Goal: Information Seeking & Learning: Learn about a topic

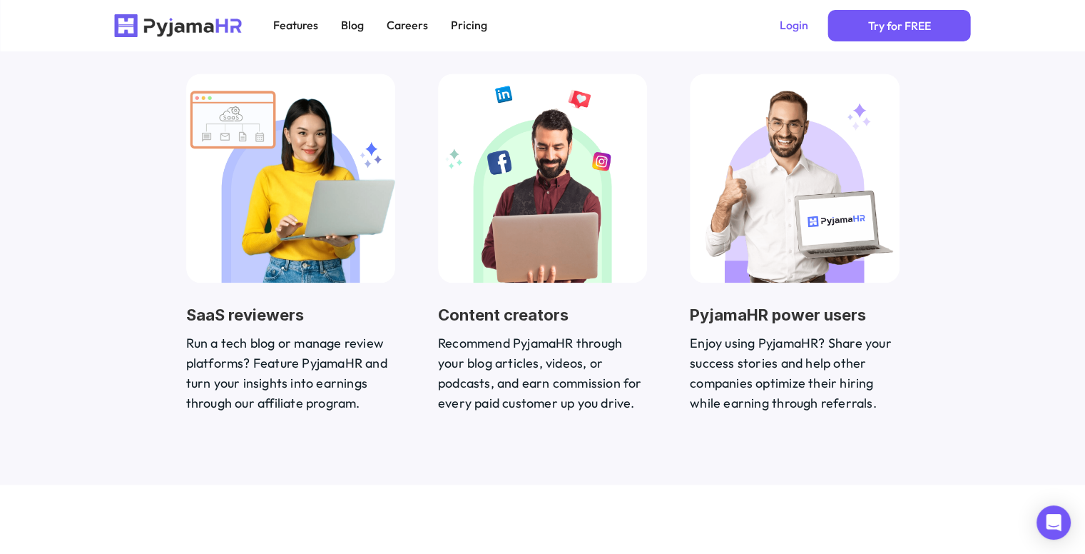
scroll to position [1919, 0]
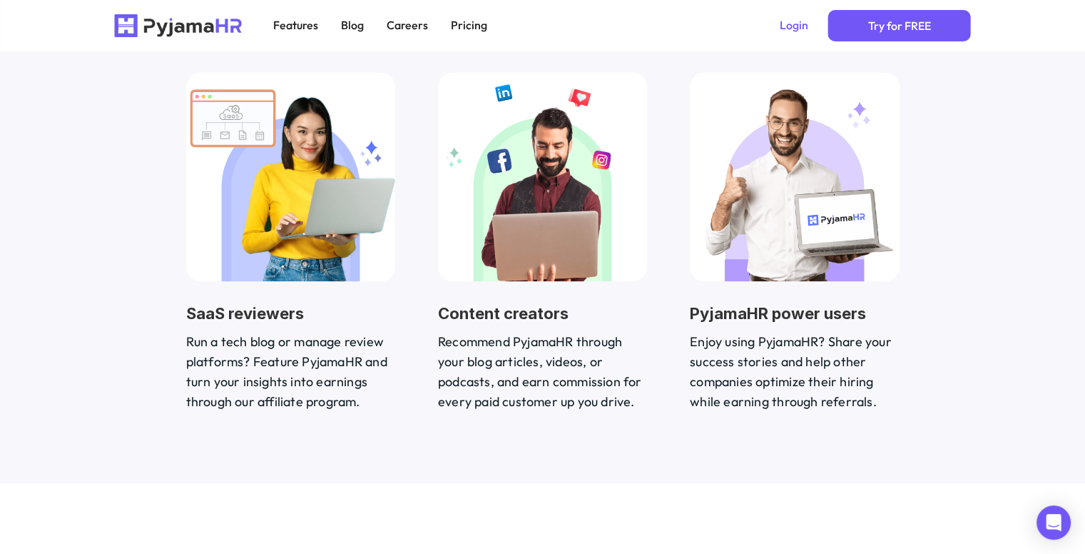
click at [488, 349] on p "Recommend PyjamaHR through your blog articles, videos, or podcasts, and earn co…" at bounding box center [542, 372] width 209 height 80
click at [520, 255] on img at bounding box center [542, 176] width 209 height 209
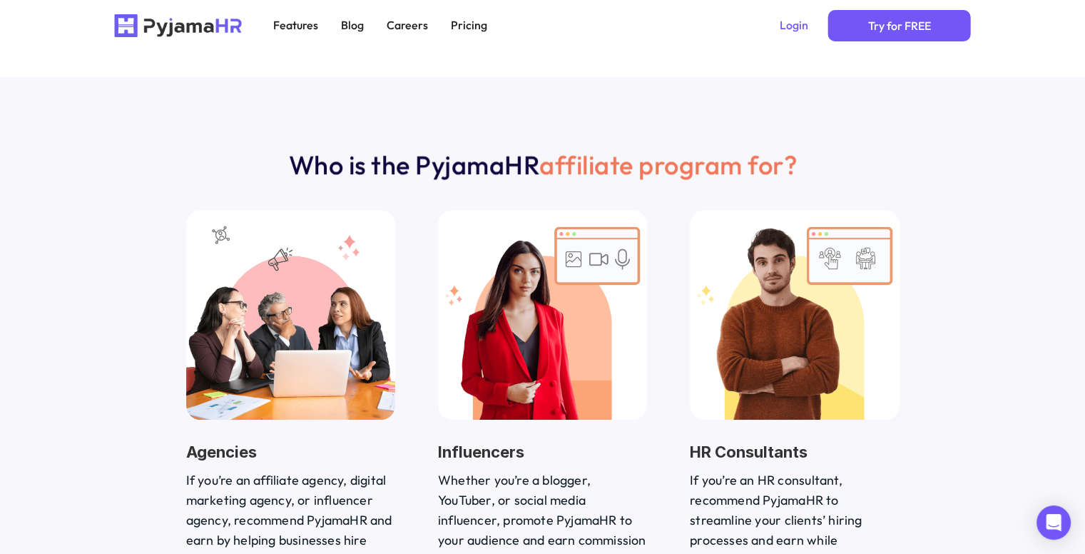
scroll to position [1367, 0]
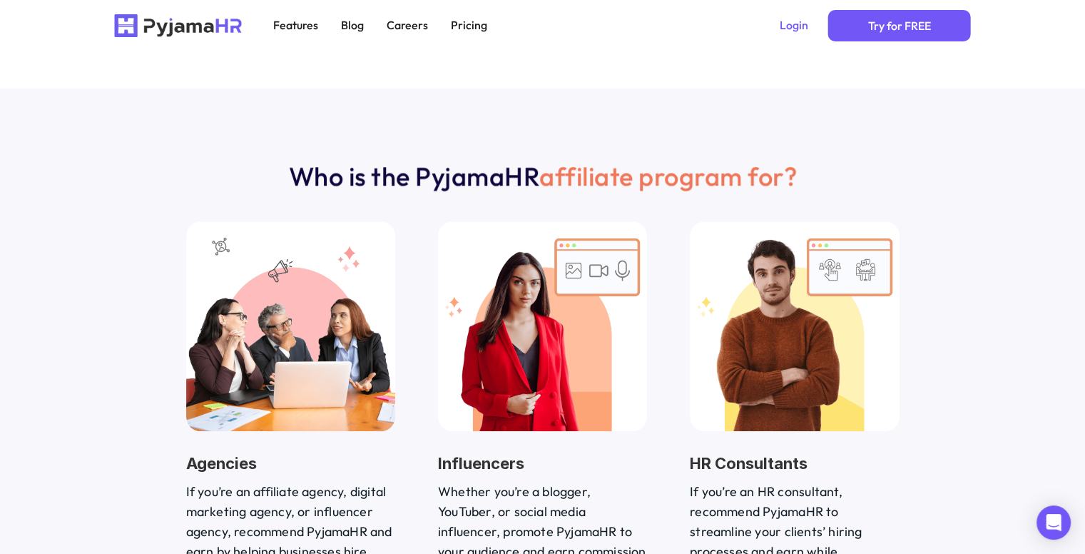
click at [500, 313] on img at bounding box center [542, 325] width 209 height 209
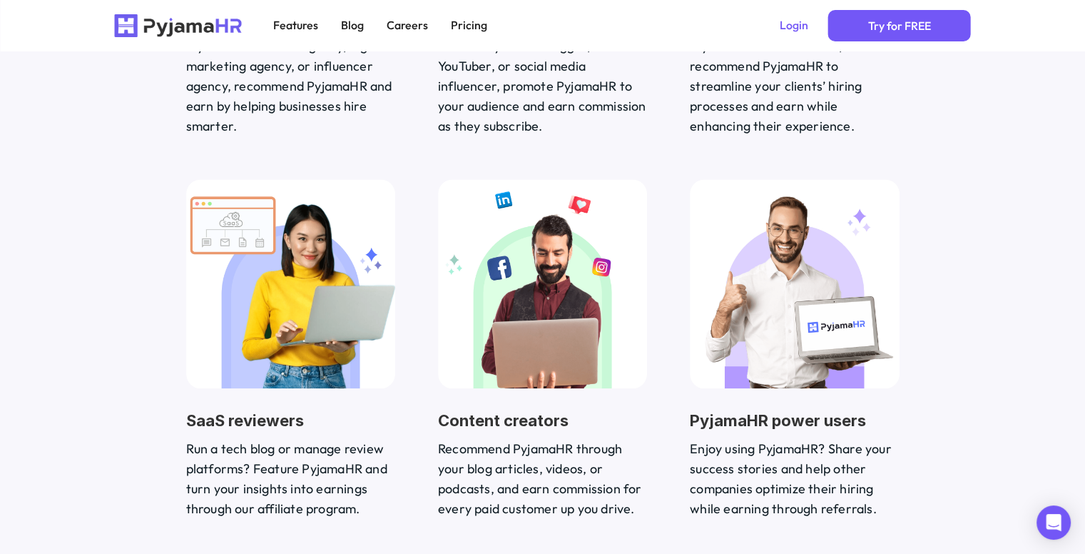
scroll to position [1835, 0]
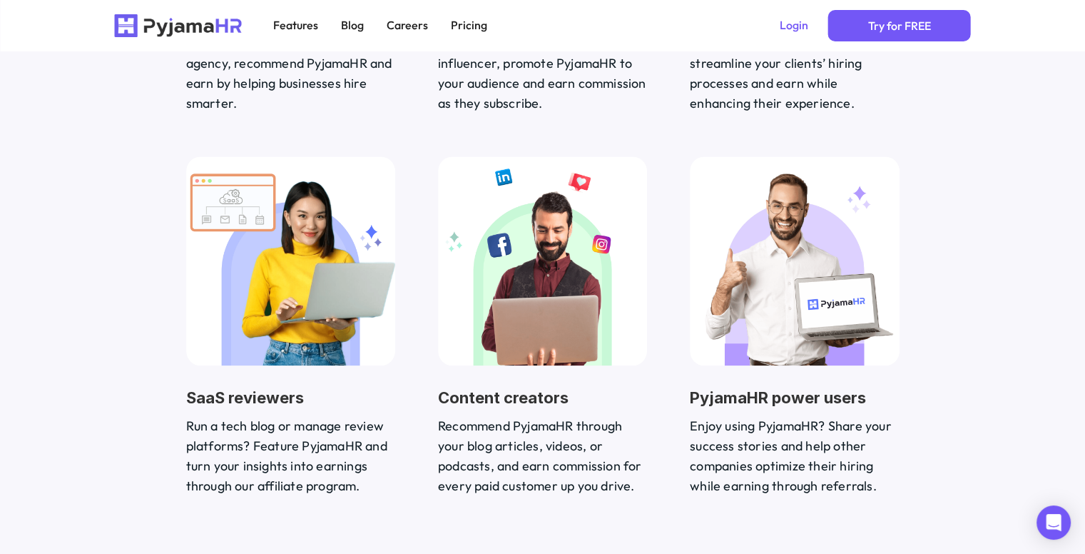
click at [536, 375] on div "Content creators Recommend PyjamaHR through your blog articles, videos, or podc…" at bounding box center [542, 326] width 209 height 340
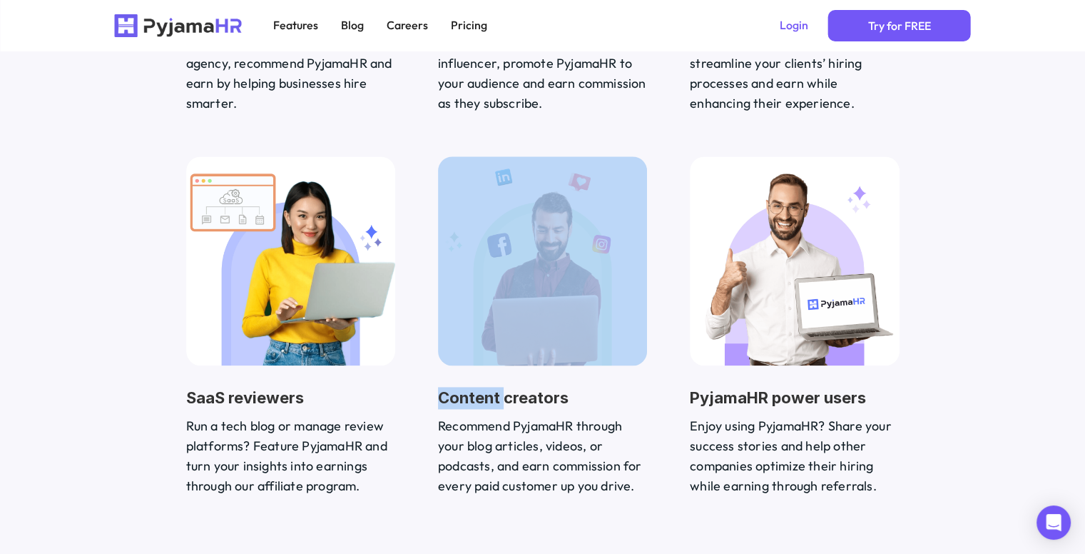
click at [536, 375] on div "Content creators Recommend PyjamaHR through your blog articles, videos, or podc…" at bounding box center [542, 326] width 209 height 340
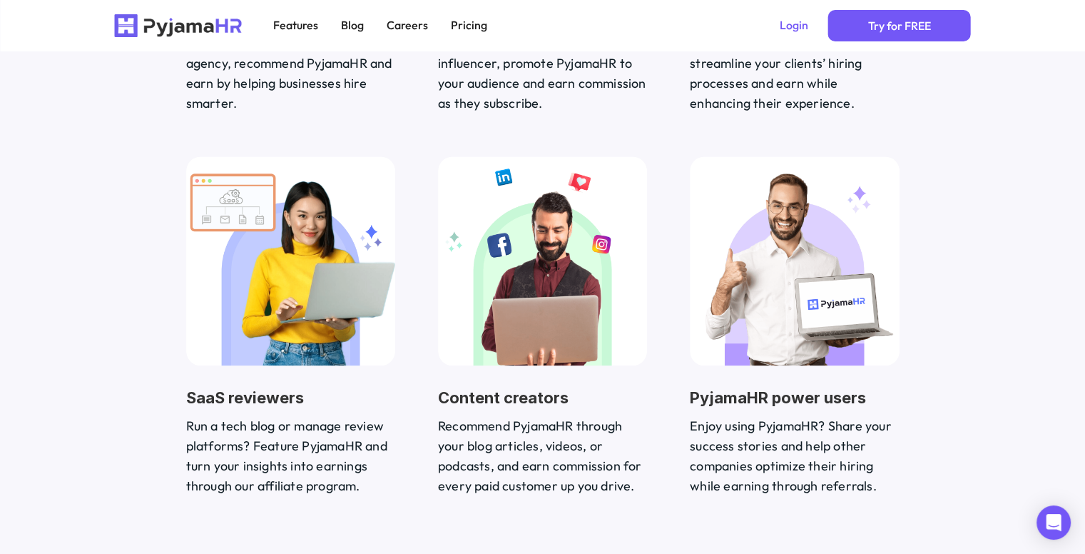
click at [536, 375] on div "Content creators Recommend PyjamaHR through your blog articles, videos, or podc…" at bounding box center [542, 326] width 209 height 340
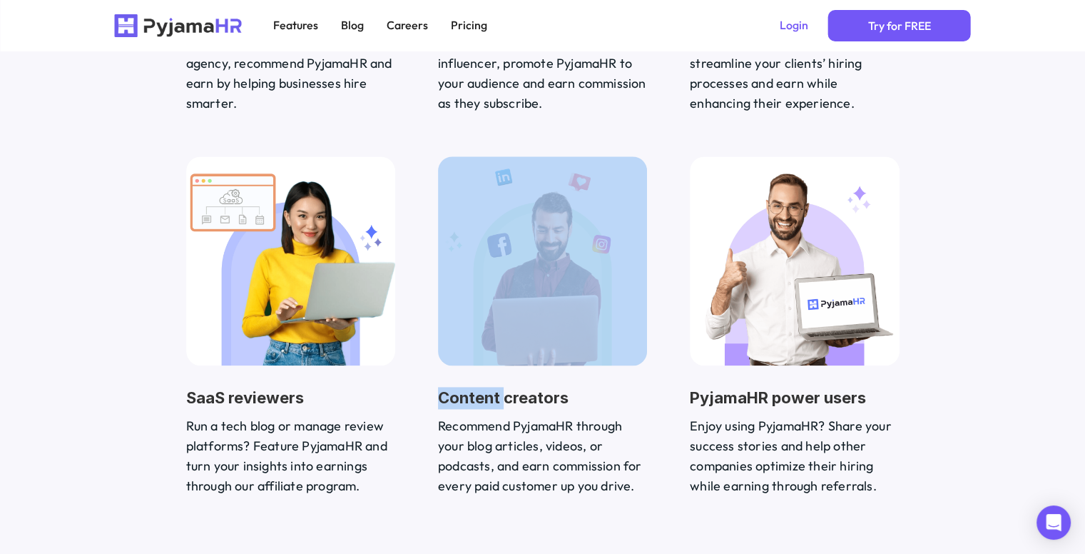
click at [536, 375] on div "Content creators Recommend PyjamaHR through your blog articles, videos, or podc…" at bounding box center [542, 326] width 209 height 340
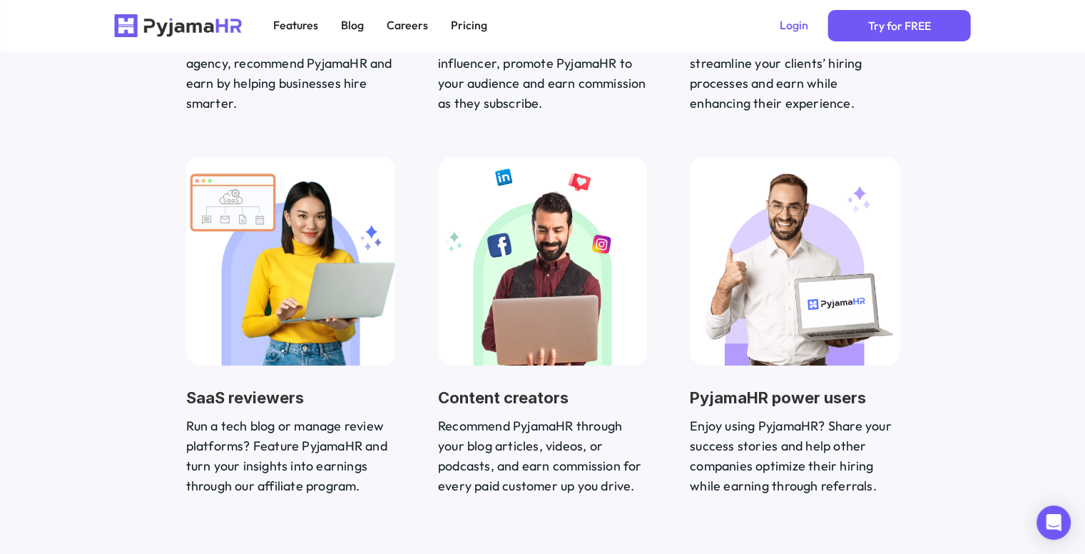
click at [536, 385] on div "Content creators Recommend PyjamaHR through your blog articles, videos, or podc…" at bounding box center [542, 326] width 209 height 340
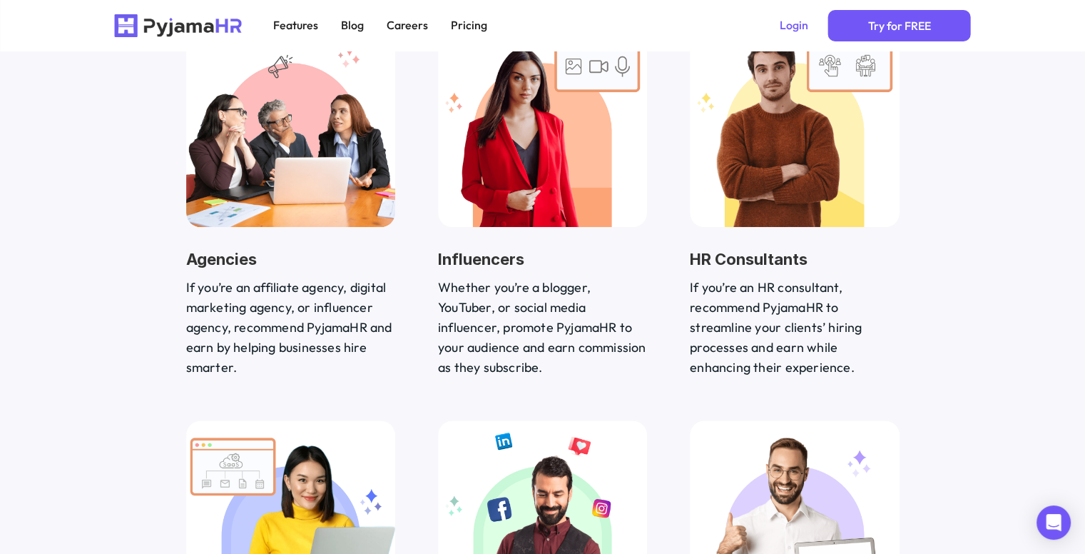
scroll to position [1574, 0]
